Goal: Transaction & Acquisition: Purchase product/service

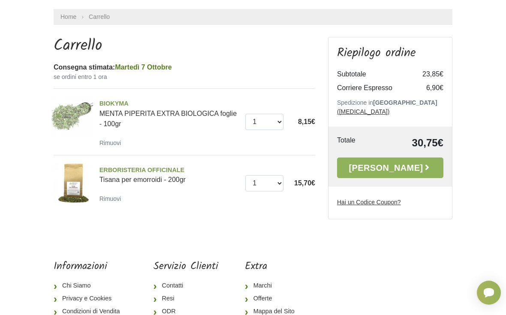
scroll to position [51, 0]
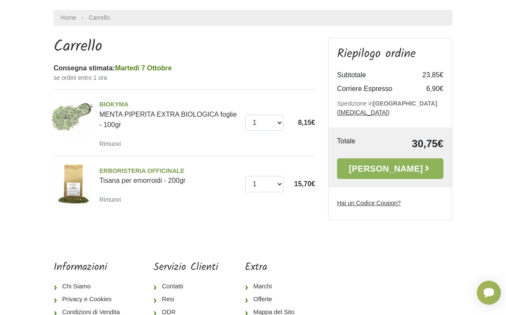
click at [398, 162] on link "Alla Cassa" at bounding box center [390, 168] width 106 height 21
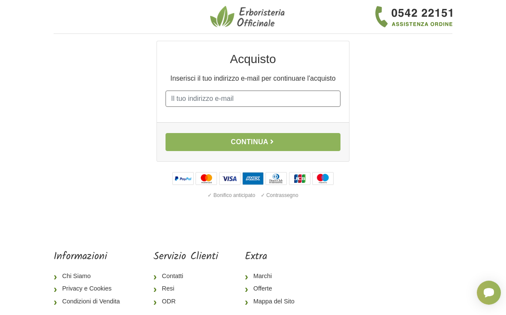
click at [308, 100] on input "E-mail" at bounding box center [252, 98] width 175 height 16
type input "[EMAIL_ADDRESS][DOMAIN_NAME]"
click at [467, 105] on body "1 I Miei Dati 2 Indirizzo 3 Spedizione 4 Pagamento 5 Verifica ordine Acquisto I…" at bounding box center [253, 185] width 506 height 370
click at [177, 141] on button "Continua" at bounding box center [252, 142] width 175 height 18
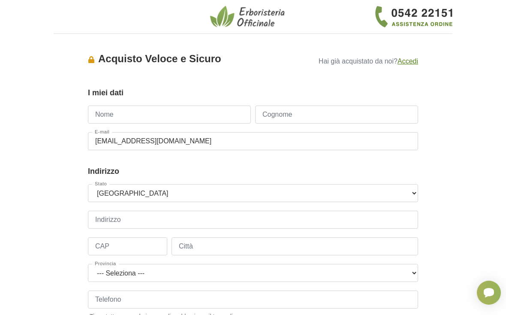
click at [101, 113] on input "Nome" at bounding box center [169, 114] width 163 height 18
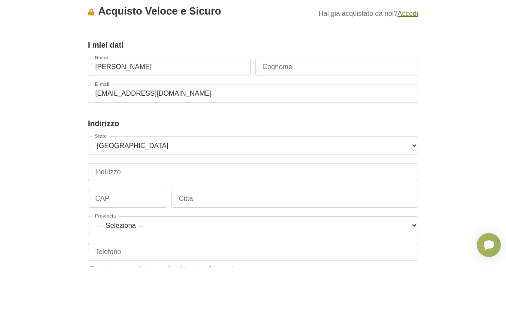
type input "[PERSON_NAME]"
click at [369, 105] on input "Cognome" at bounding box center [336, 114] width 163 height 18
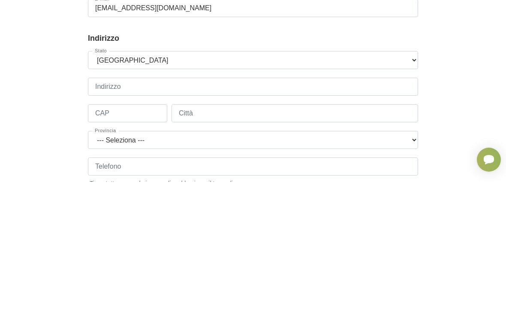
type input "Marciano"
click at [98, 210] on input "Indirizzo" at bounding box center [253, 219] width 330 height 18
type input "[STREET_ADDRESS]"
click at [109, 237] on input "CAP" at bounding box center [127, 246] width 79 height 18
type input "00047"
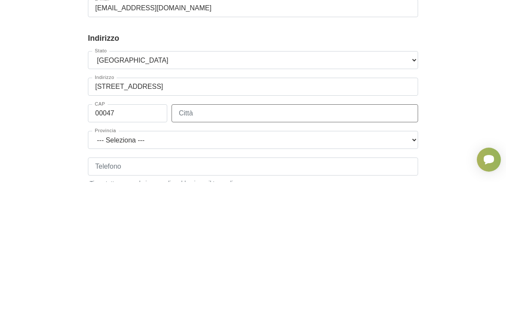
click at [200, 237] on input "Città" at bounding box center [294, 246] width 247 height 18
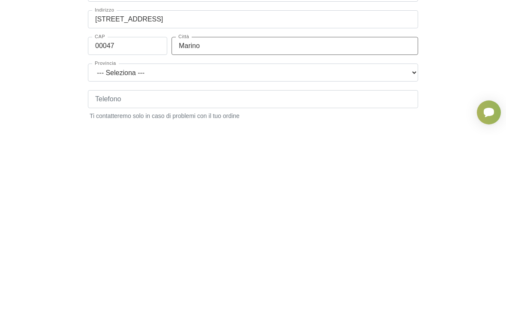
type input "Marino"
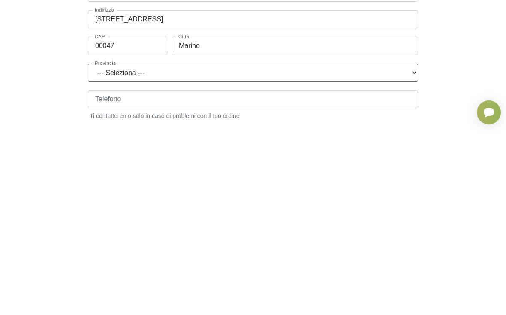
click at [99, 244] on select "--- [GEOGRAPHIC_DATA] --- [GEOGRAPHIC_DATA] [GEOGRAPHIC_DATA] [GEOGRAPHIC_DATA]…" at bounding box center [253, 253] width 330 height 18
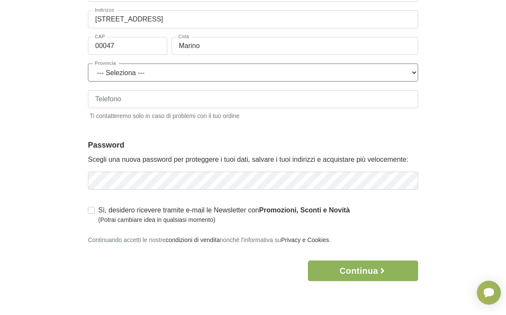
select select "3924"
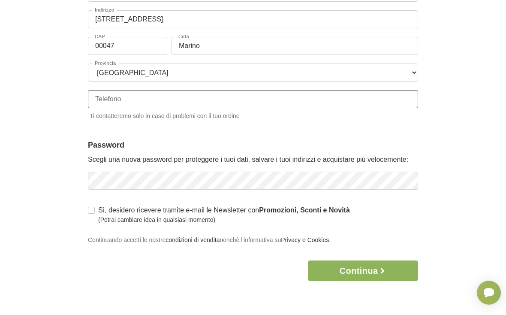
click at [106, 102] on input "Telefono" at bounding box center [253, 99] width 330 height 18
type input "3663541707"
click at [47, 113] on div "Accesso × Accedi per completare il tuo acquisto più velocemente. E-mail [EMAIL_…" at bounding box center [253, 61] width 412 height 440
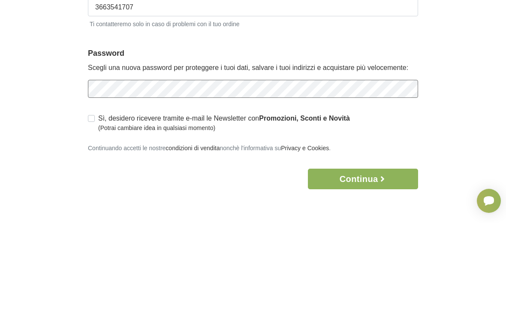
scroll to position [292, 0]
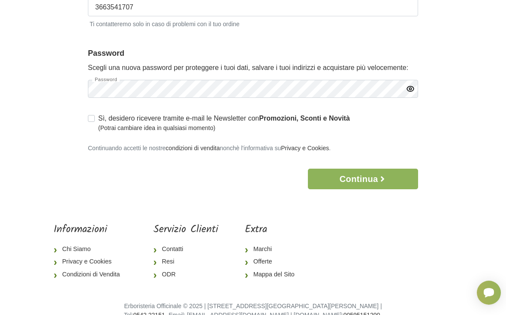
click at [386, 179] on icon "button" at bounding box center [382, 178] width 9 height 9
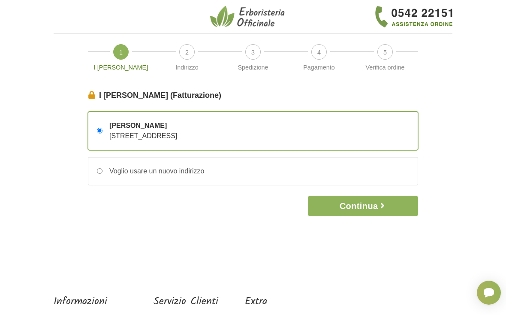
click at [371, 210] on button "Continua" at bounding box center [363, 205] width 110 height 21
click at [369, 207] on button "Continua" at bounding box center [363, 205] width 110 height 21
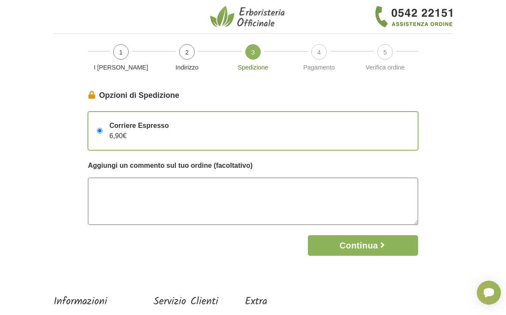
click at [349, 194] on textarea at bounding box center [253, 200] width 330 height 47
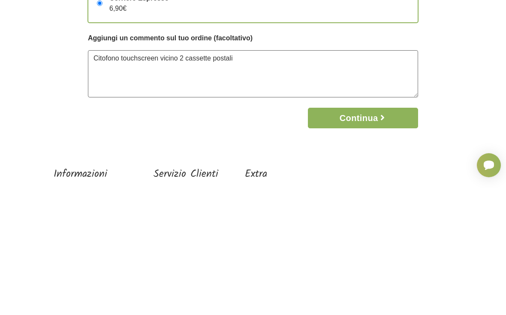
type textarea "Citofono touchscreen vicino 2 cassette postali"
click at [391, 235] on button "Continua" at bounding box center [363, 245] width 110 height 21
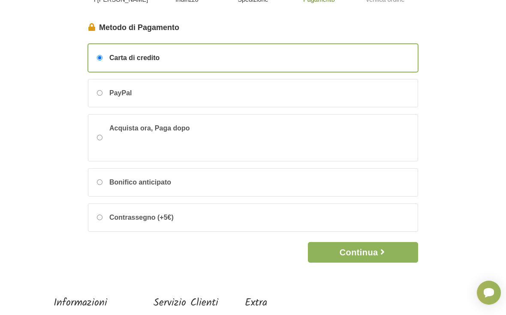
scroll to position [67, 0]
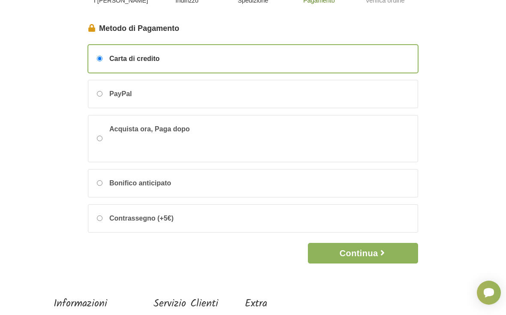
click at [99, 222] on div "Contrassegno (+5€)" at bounding box center [252, 217] width 329 height 27
click at [99, 221] on input "Contrassegno (+5€)" at bounding box center [100, 218] width 6 height 6
radio input "true"
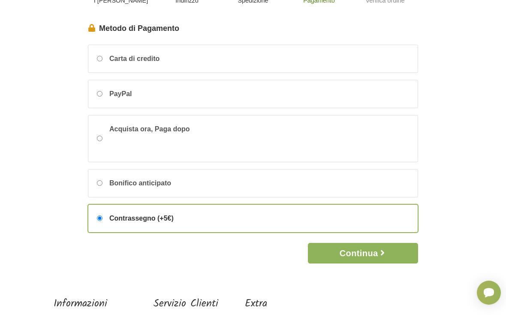
click at [349, 253] on button "Continua" at bounding box center [363, 253] width 110 height 21
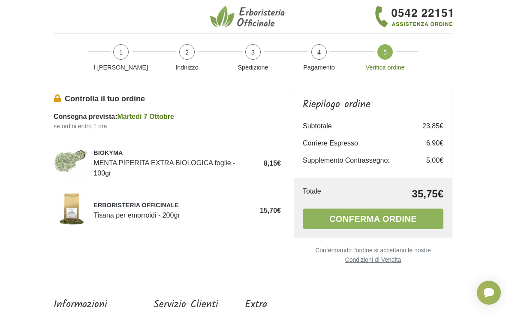
click at [369, 220] on button "Conferma ordine" at bounding box center [373, 218] width 141 height 21
